Goal: Task Accomplishment & Management: Use online tool/utility

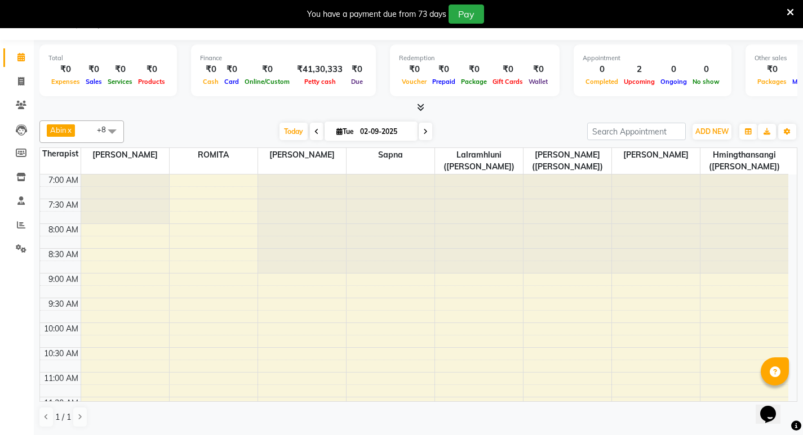
scroll to position [394, 0]
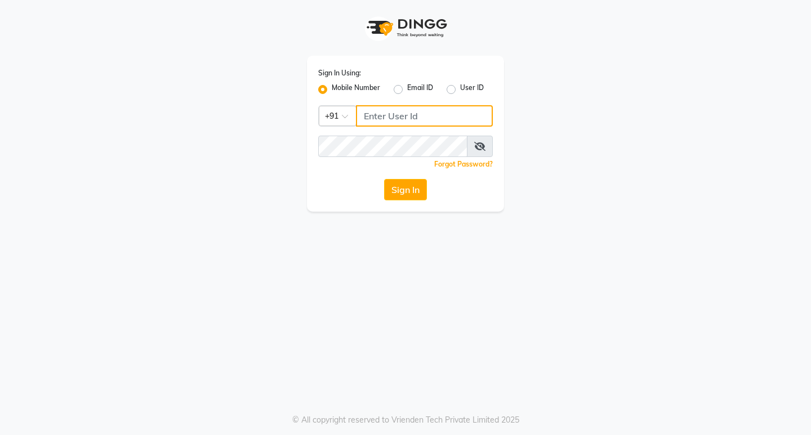
click at [427, 113] on input "Username" at bounding box center [424, 115] width 137 height 21
drag, startPoint x: 417, startPoint y: 115, endPoint x: 350, endPoint y: 128, distance: 68.8
click at [350, 128] on div "Sign In Using: Mobile Number Email ID User ID Country Code × [PHONE_NUMBER] Rem…" at bounding box center [405, 134] width 197 height 156
type input "9366908950"
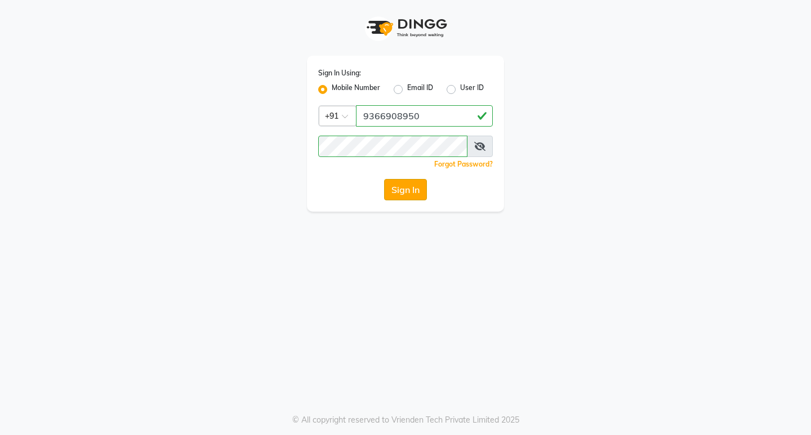
click at [421, 190] on button "Sign In" at bounding box center [405, 189] width 43 height 21
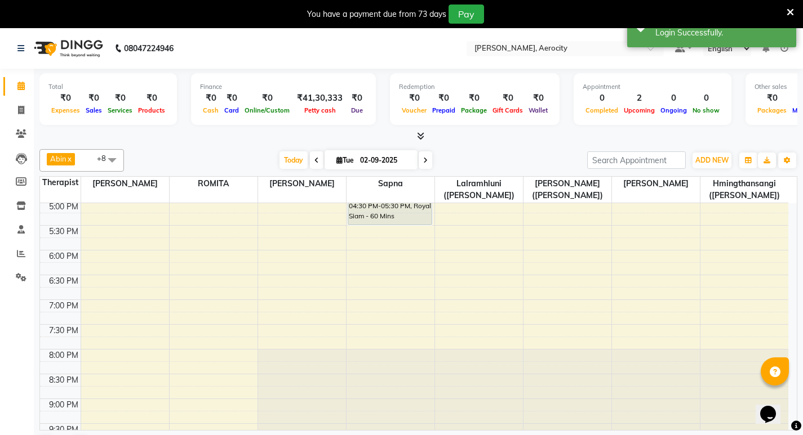
scroll to position [390, 0]
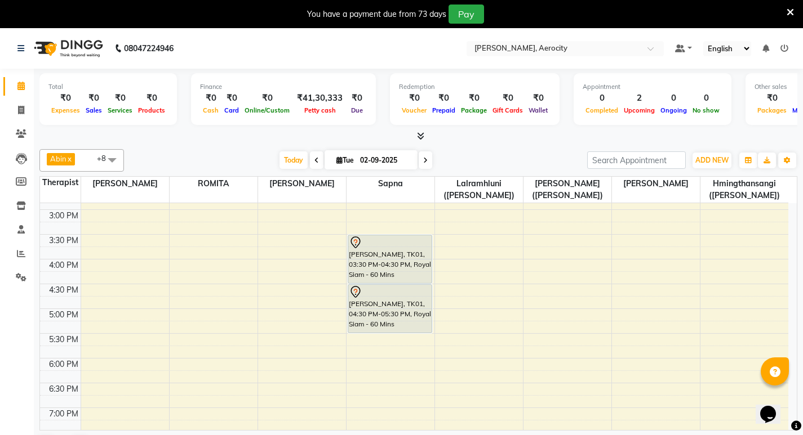
click at [314, 159] on icon at bounding box center [316, 160] width 5 height 7
type input "01-09-2025"
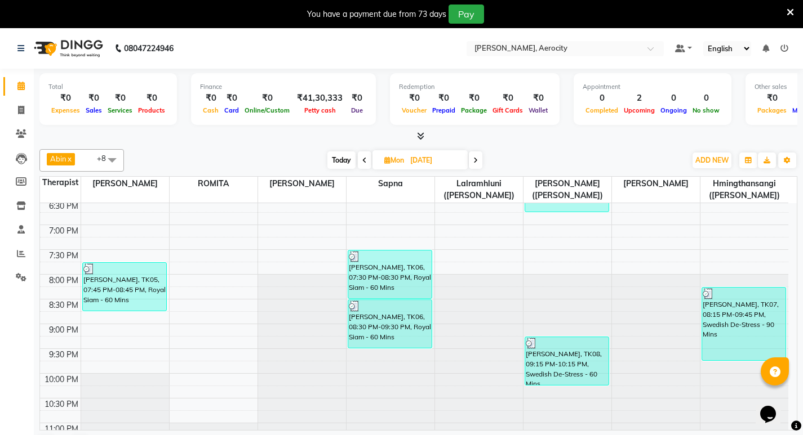
scroll to position [615, 0]
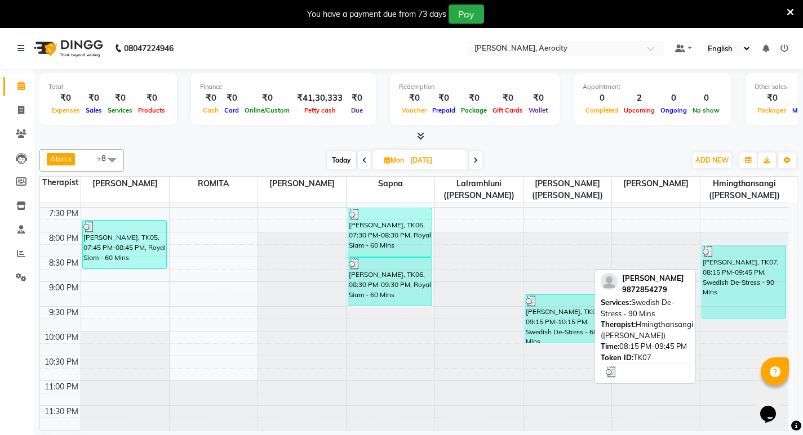
click at [714, 299] on div "Sachin Mahajan, TK07, 08:15 PM-09:45 PM, Swedish De-Stress - 90 Mins" at bounding box center [744, 282] width 84 height 73
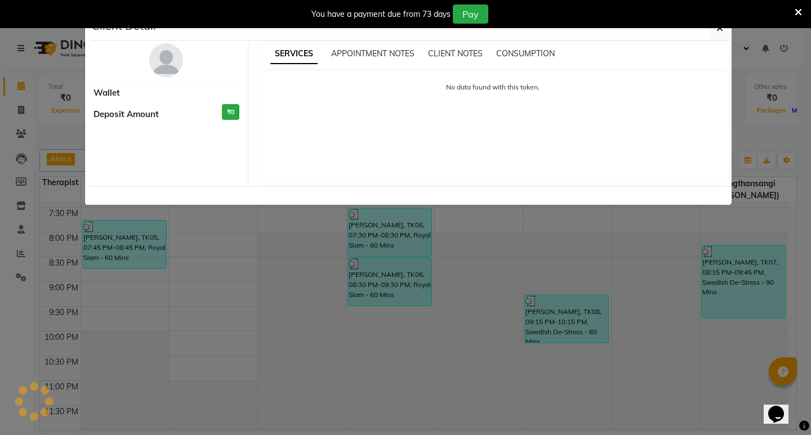
select select "3"
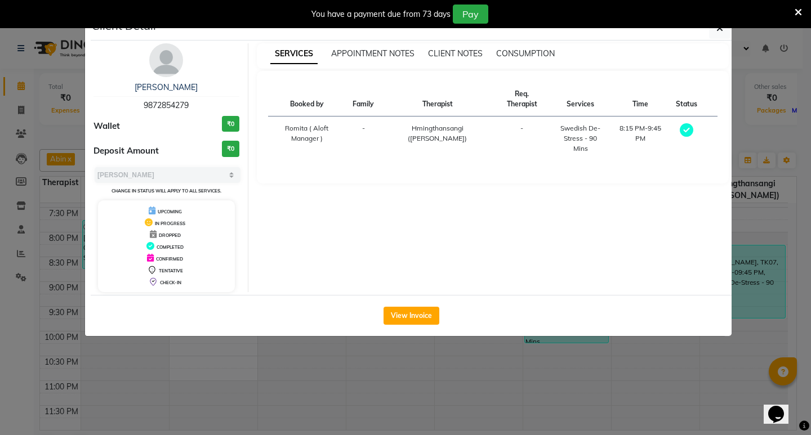
drag, startPoint x: 140, startPoint y: 103, endPoint x: 203, endPoint y: 106, distance: 63.2
click at [203, 106] on div "Sachin Mahajan 9872854279" at bounding box center [166, 97] width 146 height 30
copy span "9872854279"
click at [717, 28] on div "You have a payment due from 73 days Pay" at bounding box center [405, 14] width 811 height 28
click at [718, 30] on icon "button" at bounding box center [719, 28] width 7 height 9
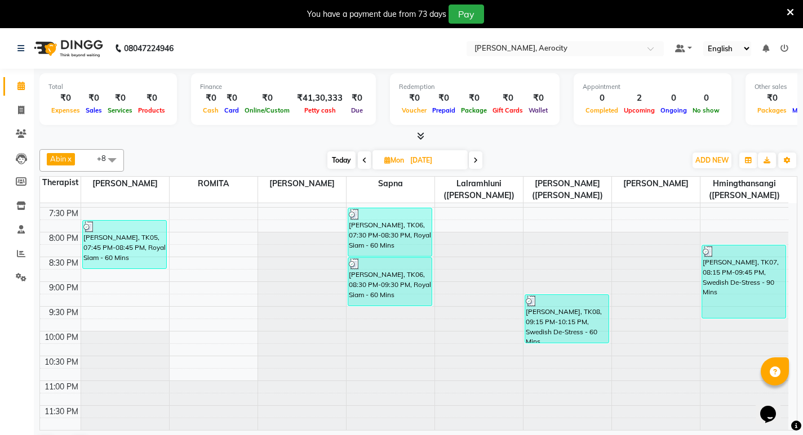
click at [474, 159] on icon at bounding box center [475, 160] width 5 height 7
type input "02-09-2025"
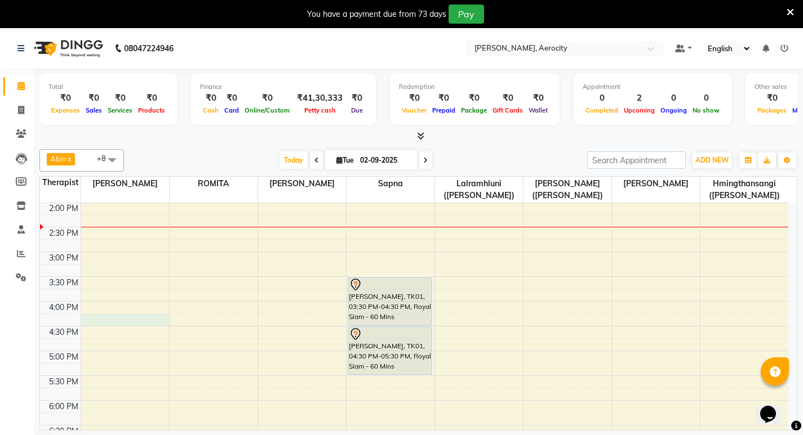
click at [148, 314] on div "7:00 AM 7:30 AM 8:00 AM 8:30 AM 9:00 AM 9:30 AM 10:00 AM 10:30 AM 11:00 AM 11:3…" at bounding box center [414, 277] width 748 height 842
select select "48454"
select select "tentative"
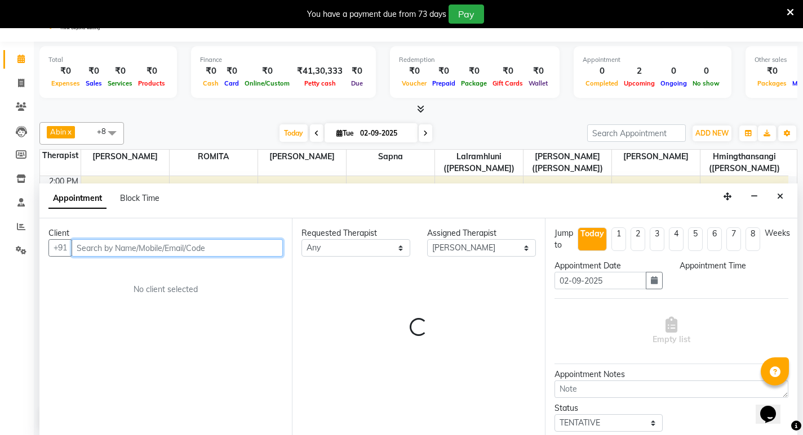
select select "975"
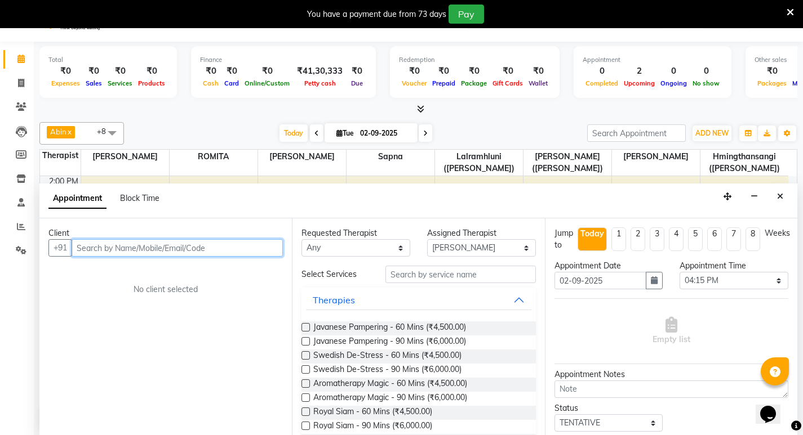
scroll to position [29, 0]
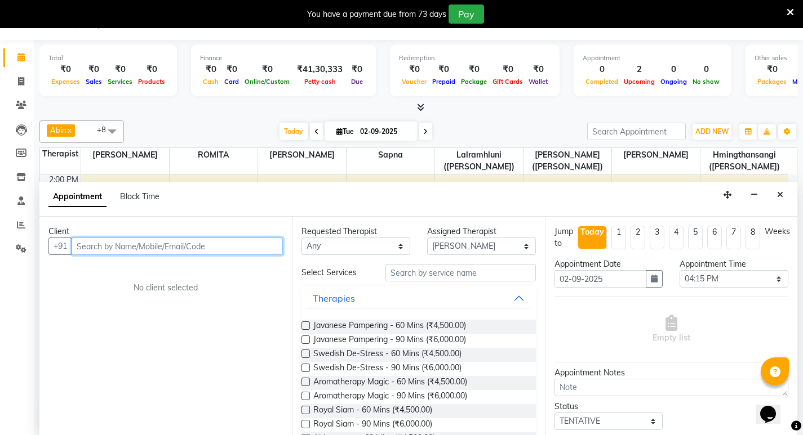
paste input "9872854279"
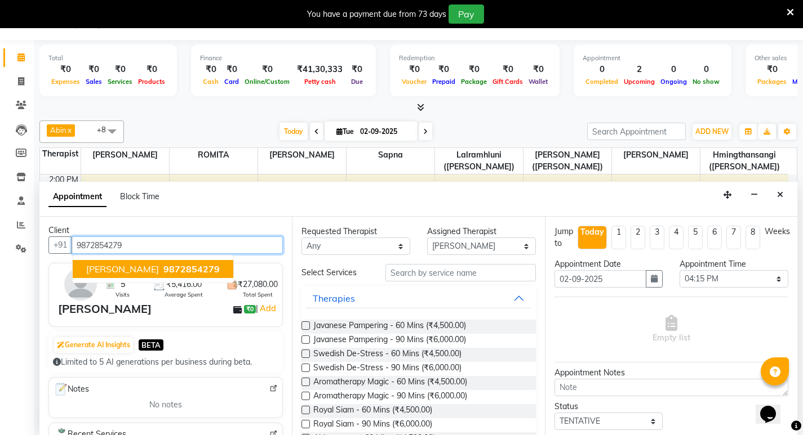
scroll to position [0, 0]
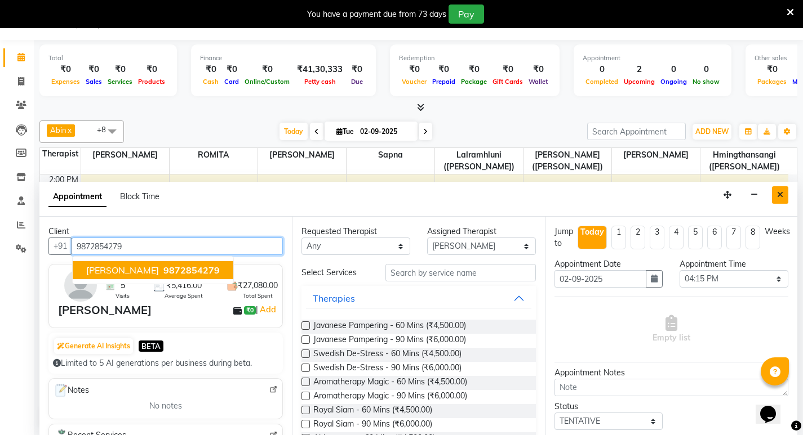
type input "9872854279"
click at [780, 195] on icon "Close" at bounding box center [780, 195] width 6 height 8
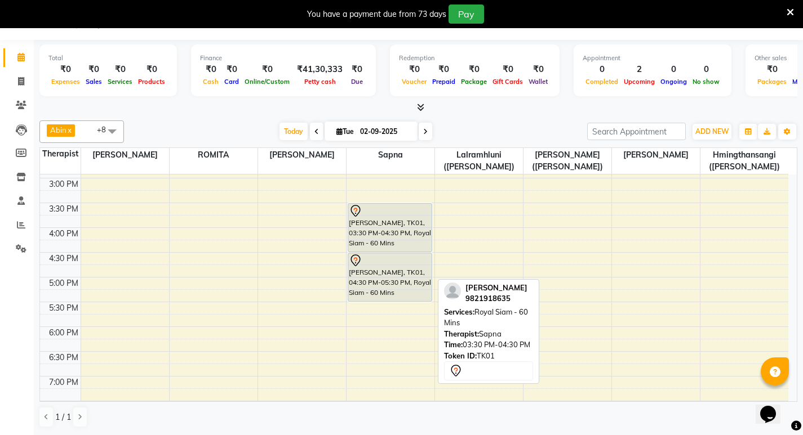
scroll to position [404, 0]
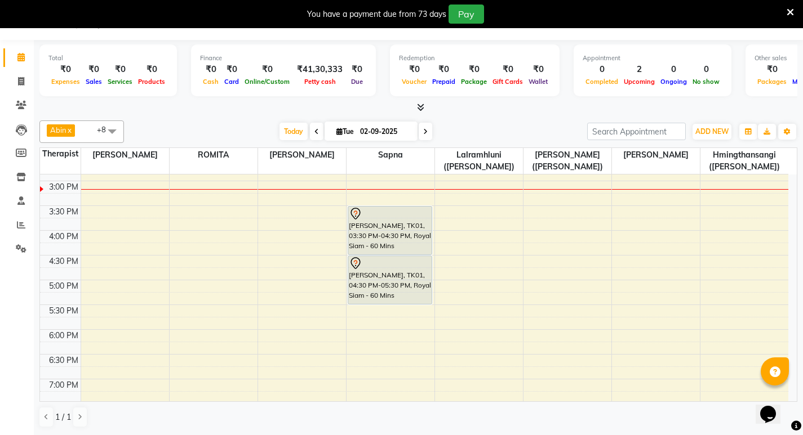
scroll to position [390, 0]
